Goal: Check status: Check status

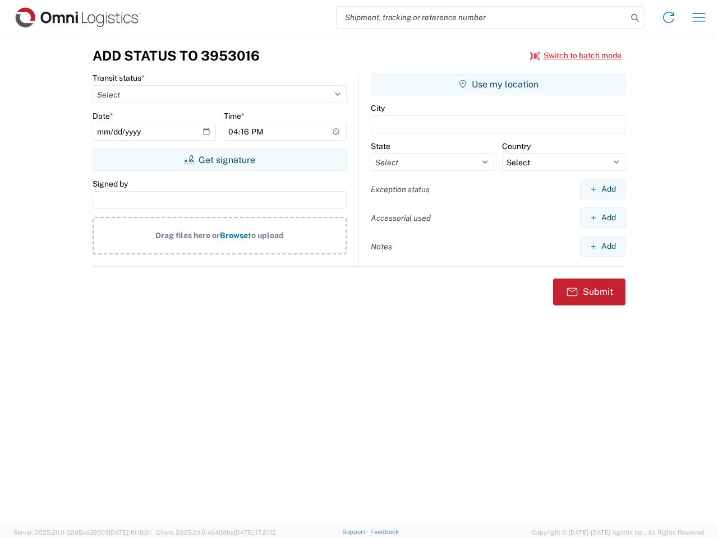
click at [482, 17] on input "search" at bounding box center [481, 17] width 290 height 21
click at [635, 18] on icon at bounding box center [635, 18] width 16 height 16
click at [668, 17] on icon at bounding box center [668, 17] width 18 height 18
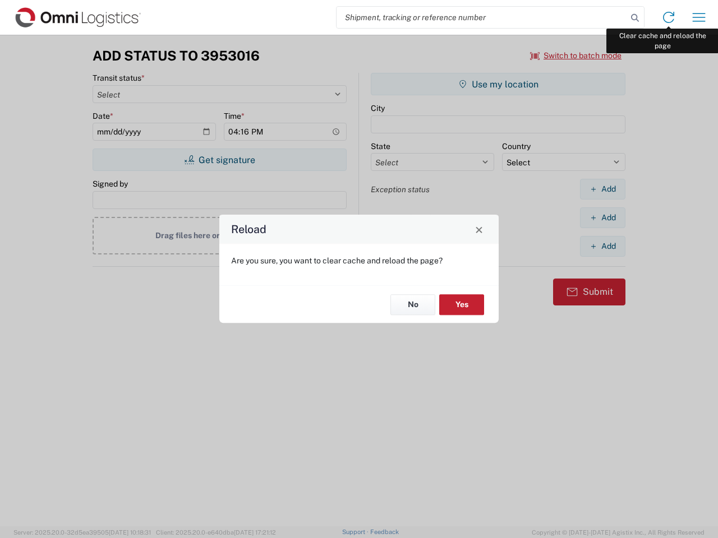
click at [698, 17] on div "Reload Are you sure, you want to clear cache and reload the page? No Yes" at bounding box center [359, 269] width 718 height 538
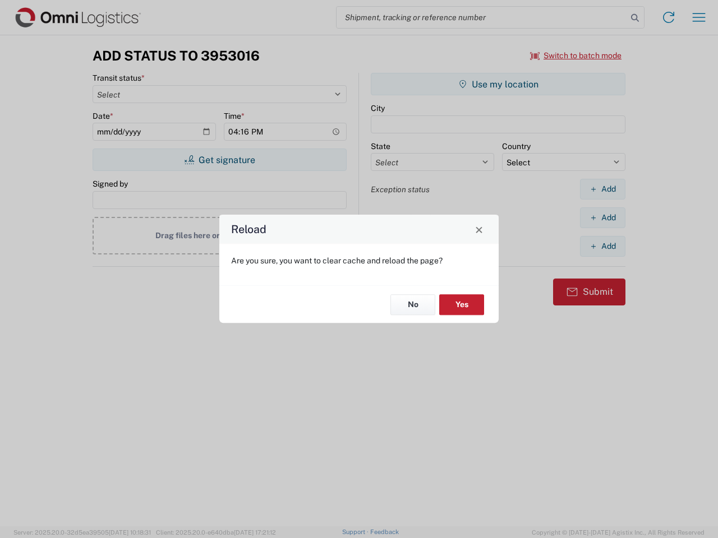
click at [576, 55] on div "Reload Are you sure, you want to clear cache and reload the page? No Yes" at bounding box center [359, 269] width 718 height 538
click at [219, 160] on div "Reload Are you sure, you want to clear cache and reload the page? No Yes" at bounding box center [359, 269] width 718 height 538
click at [498, 84] on div "Reload Are you sure, you want to clear cache and reload the page? No Yes" at bounding box center [359, 269] width 718 height 538
click at [602, 189] on div "Reload Are you sure, you want to clear cache and reload the page? No Yes" at bounding box center [359, 269] width 718 height 538
click at [602, 218] on div "Reload Are you sure, you want to clear cache and reload the page? No Yes" at bounding box center [359, 269] width 718 height 538
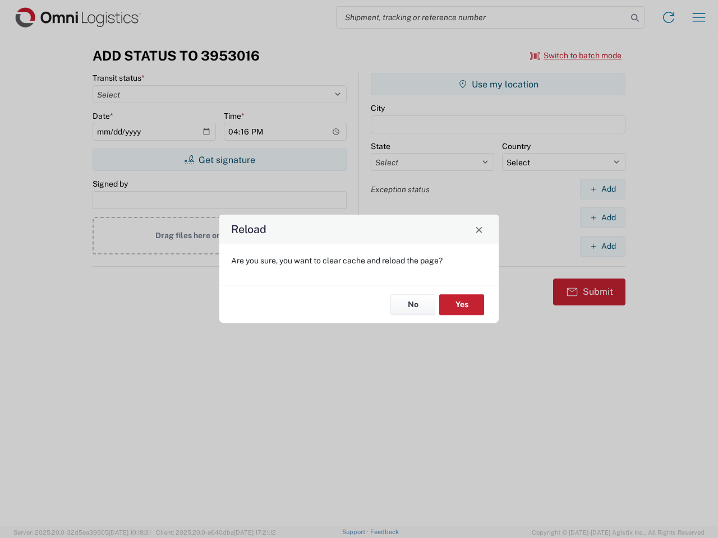
click at [602, 246] on div "Reload Are you sure, you want to clear cache and reload the page? No Yes" at bounding box center [359, 269] width 718 height 538
